Goal: Register for event/course

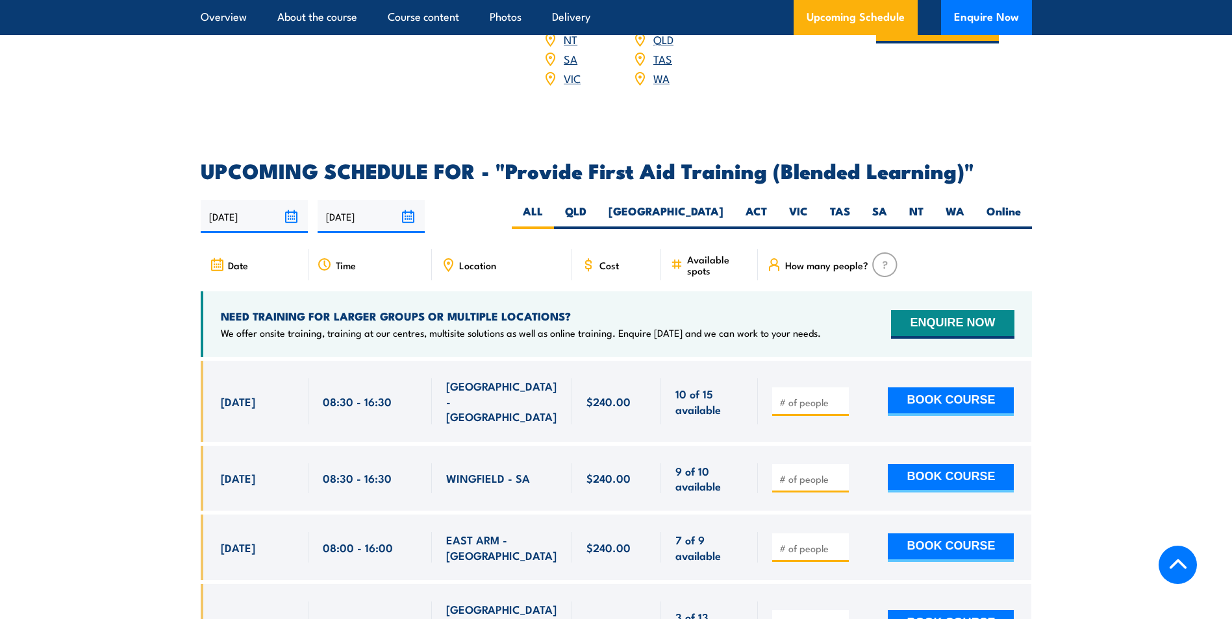
scroll to position [2467, 0]
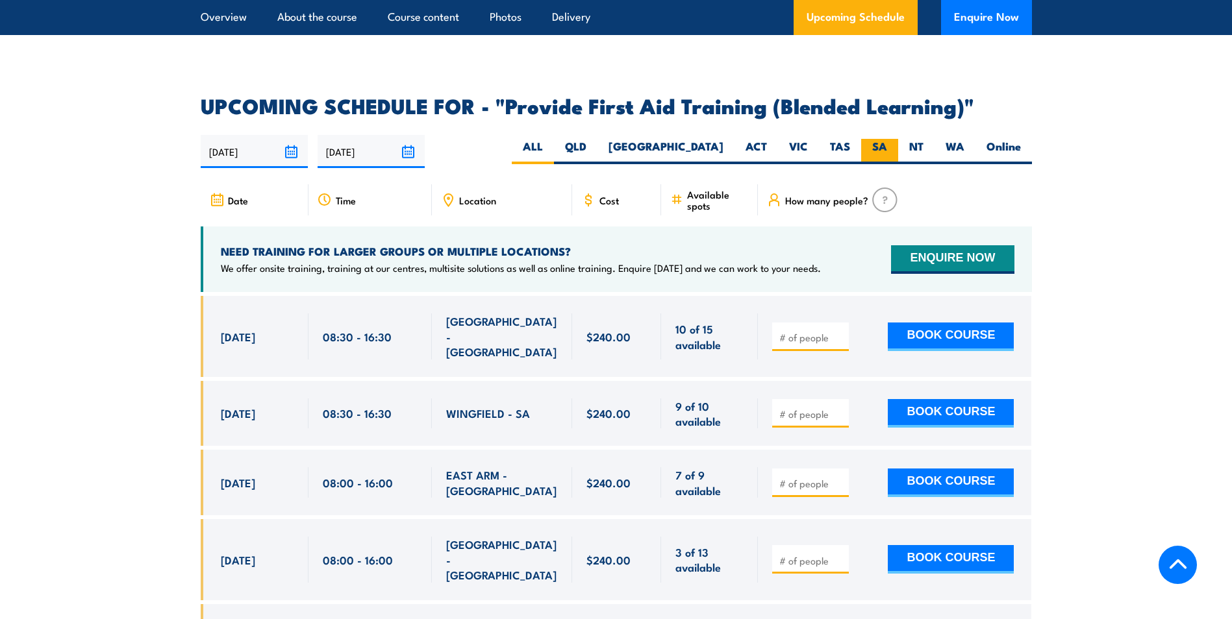
click at [870, 164] on label "SA" at bounding box center [879, 151] width 37 height 25
click at [887, 147] on input "SA" at bounding box center [891, 143] width 8 height 8
radio input "true"
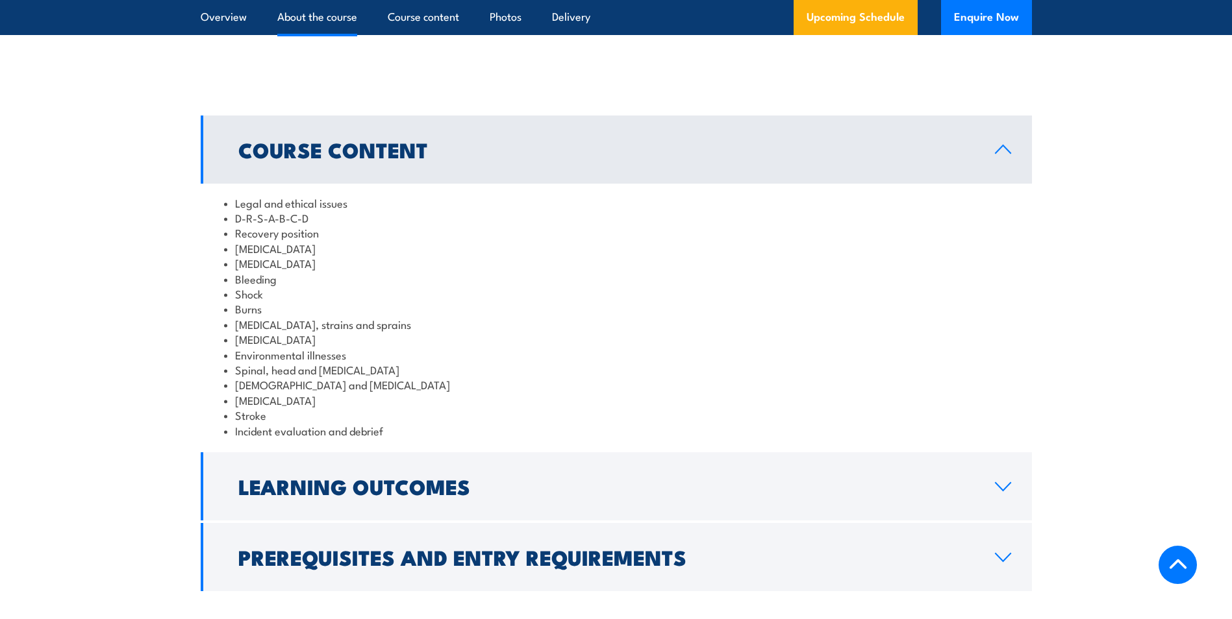
scroll to position [1274, 0]
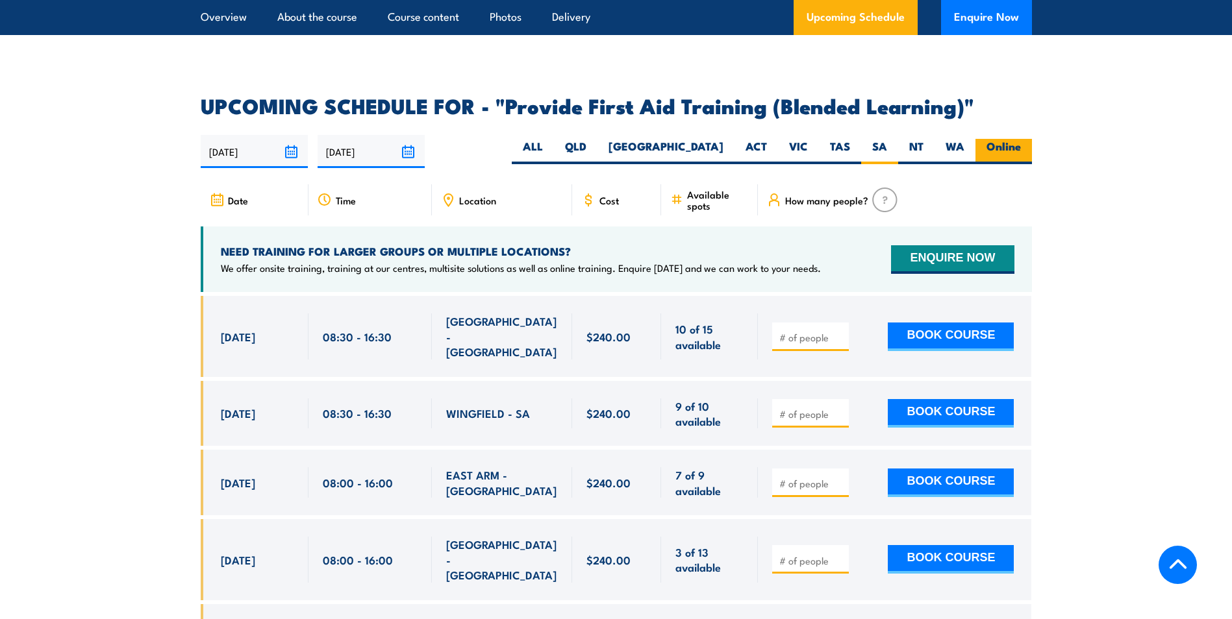
click at [1006, 163] on label "Online" at bounding box center [1003, 151] width 56 height 25
click at [1021, 147] on input "Online" at bounding box center [1025, 143] width 8 height 8
radio input "true"
